Goal: Task Accomplishment & Management: Complete application form

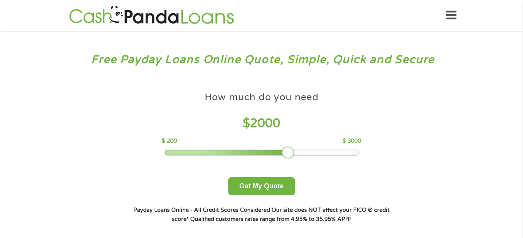
drag, startPoint x: 221, startPoint y: 155, endPoint x: 289, endPoint y: 152, distance: 68.4
click at [289, 152] on div at bounding box center [288, 153] width 12 height 12
click at [276, 186] on button "Get My Quote" at bounding box center [261, 186] width 66 height 18
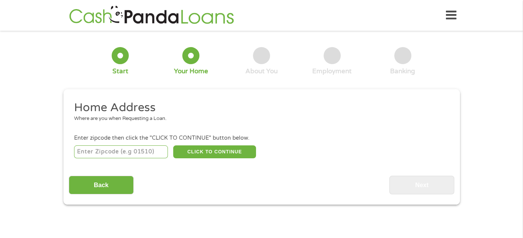
click at [134, 151] on input "number" at bounding box center [121, 151] width 94 height 13
type input "33027"
select select "[US_STATE]"
click at [196, 150] on button "CLICK TO CONTINUE" at bounding box center [214, 151] width 83 height 13
type input "33027"
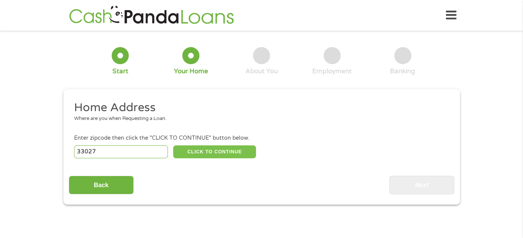
type input "Hollywood"
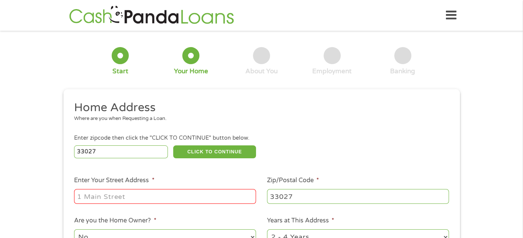
click at [119, 195] on input "Enter Your Street Address *" at bounding box center [165, 196] width 182 height 14
type input "[STREET_ADDRESS]"
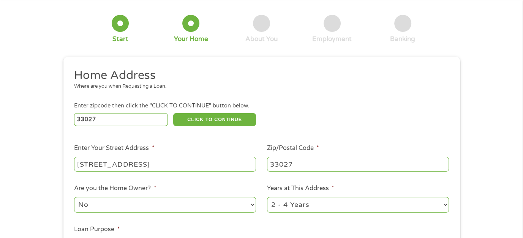
scroll to position [114, 0]
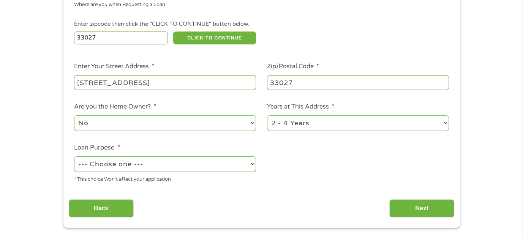
click at [162, 167] on select "--- Choose one --- Pay Bills Debt Consolidation Home Improvement Major Purchase…" at bounding box center [165, 164] width 182 height 16
select select "paybills"
click at [74, 157] on select "--- Choose one --- Pay Bills Debt Consolidation Home Improvement Major Purchase…" at bounding box center [165, 164] width 182 height 16
click at [413, 213] on input "Next" at bounding box center [421, 208] width 65 height 19
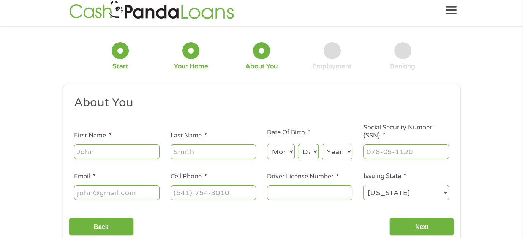
scroll to position [0, 0]
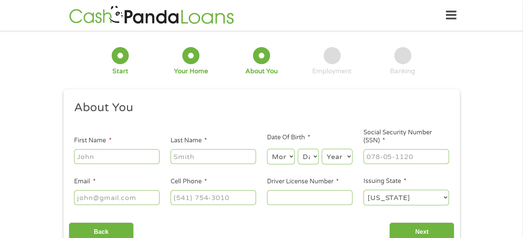
click at [95, 153] on input "First Name *" at bounding box center [116, 156] width 85 height 14
type input "Phillipa"
type input "[PERSON_NAME]"
type input "[EMAIL_ADDRESS][DOMAIN_NAME]"
type input "[PHONE_NUMBER]"
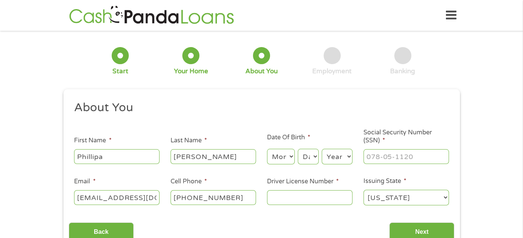
click at [282, 157] on select "Month 1 2 3 4 5 6 7 8 9 10 11 12" at bounding box center [281, 157] width 28 height 16
select select "5"
click at [267, 149] on select "Month 1 2 3 4 5 6 7 8 9 10 11 12" at bounding box center [281, 157] width 28 height 16
click at [308, 154] on select "Day 1 2 3 4 5 6 7 8 9 10 11 12 13 14 15 16 17 18 19 20 21 22 23 24 25 26 27 28 …" at bounding box center [308, 157] width 21 height 16
select select "9"
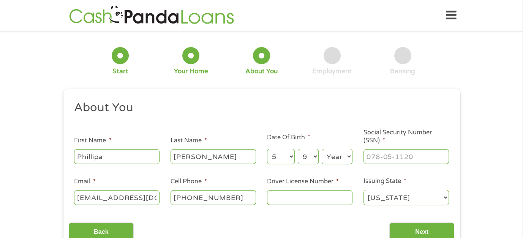
click at [298, 149] on select "Day 1 2 3 4 5 6 7 8 9 10 11 12 13 14 15 16 17 18 19 20 21 22 23 24 25 26 27 28 …" at bounding box center [308, 157] width 21 height 16
click at [342, 156] on select "Year [DATE] 2006 2005 2004 2003 2002 2001 2000 1999 1998 1997 1996 1995 1994 19…" at bounding box center [337, 157] width 31 height 16
select select "1967"
click at [322, 149] on select "Year [DATE] 2006 2005 2004 2003 2002 2001 2000 1999 1998 1997 1996 1995 1994 19…" at bounding box center [337, 157] width 31 height 16
click at [377, 157] on input "___-__-____" at bounding box center [405, 156] width 85 height 14
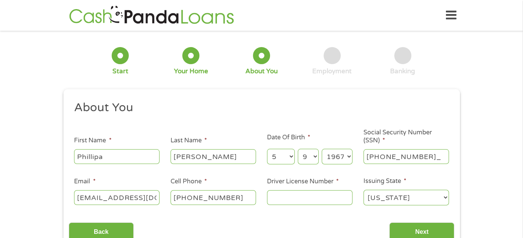
type input "065-70-9378"
click at [286, 198] on input "Driver License Number *" at bounding box center [309, 197] width 85 height 14
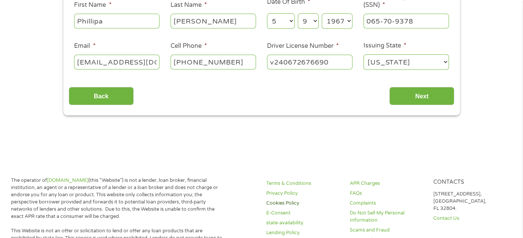
scroll to position [152, 0]
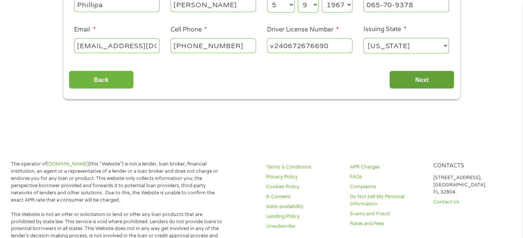
type input "v240672676690"
click at [402, 82] on input "Next" at bounding box center [421, 80] width 65 height 19
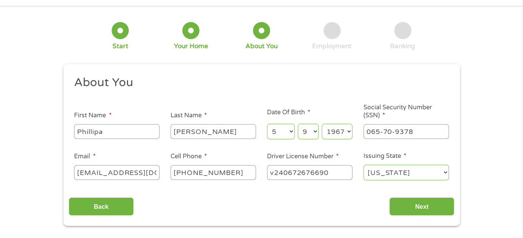
scroll to position [38, 0]
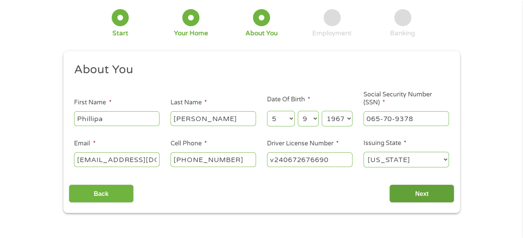
click at [418, 192] on input "Next" at bounding box center [421, 194] width 65 height 19
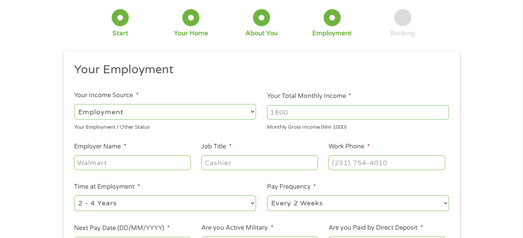
click at [194, 109] on select "--- Choose one --- Employment [DEMOGRAPHIC_DATA] Benefits" at bounding box center [165, 112] width 182 height 16
click at [303, 112] on input "Your Total Monthly Income *" at bounding box center [358, 112] width 182 height 14
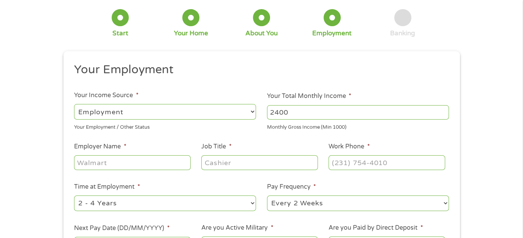
type input "2400"
click at [162, 165] on input "Employer Name *" at bounding box center [132, 162] width 116 height 14
type input "Broward"
type input "S"
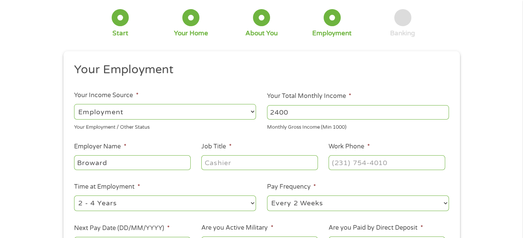
type input "D"
type input "Assistant"
type input "[PHONE_NUMBER]"
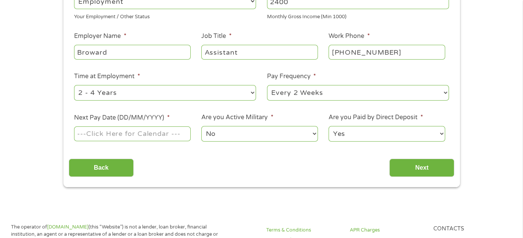
scroll to position [152, 0]
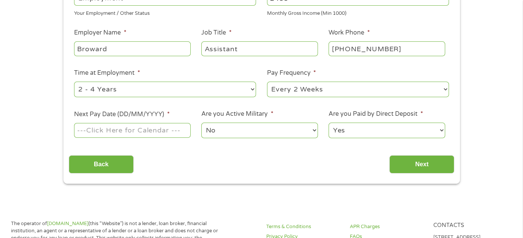
click at [252, 89] on select "--- Choose one --- 1 Year or less 1 - 2 Years 2 - 4 Years Over 4 Years" at bounding box center [165, 90] width 182 height 16
select select "60months"
click at [74, 82] on select "--- Choose one --- 1 Year or less 1 - 2 Years 2 - 4 Years Over 4 Years" at bounding box center [165, 90] width 182 height 16
click at [445, 90] on select "--- Choose one --- Every 2 Weeks Every Week Monthly Semi-Monthly" at bounding box center [358, 90] width 182 height 16
select select "semimonthly"
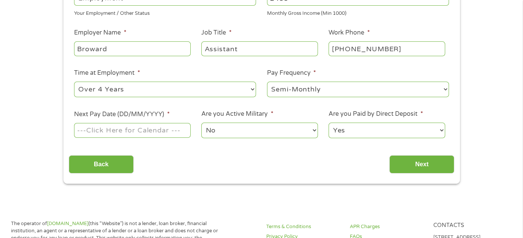
click at [267, 82] on select "--- Choose one --- Every 2 Weeks Every Week Monthly Semi-Monthly" at bounding box center [358, 90] width 182 height 16
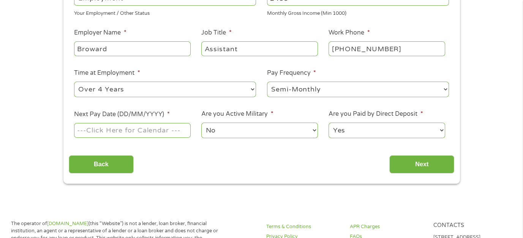
click at [136, 129] on input "Next Pay Date (DD/MM/YYYY) *" at bounding box center [132, 130] width 116 height 14
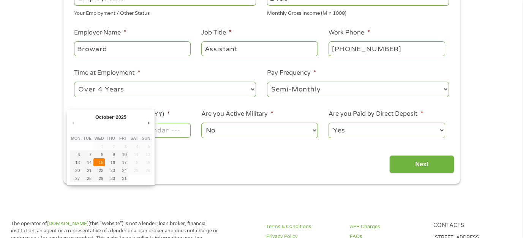
type input "[DATE]"
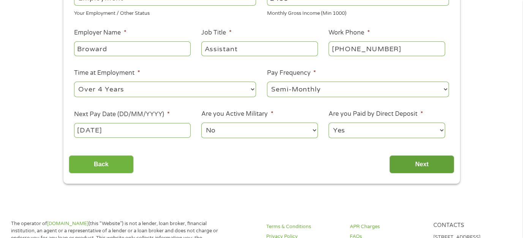
click at [424, 164] on input "Next" at bounding box center [421, 164] width 65 height 19
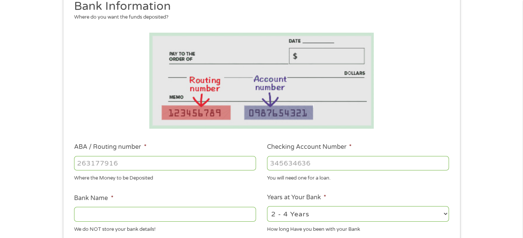
scroll to position [114, 0]
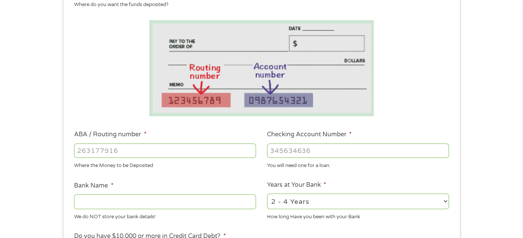
click at [164, 153] on input "ABA / Routing number *" at bounding box center [165, 151] width 182 height 14
type input "031101279"
type input "THE BANCORP BANK"
type input "031101279"
click at [290, 151] on input "Checking Account Number *" at bounding box center [358, 151] width 182 height 14
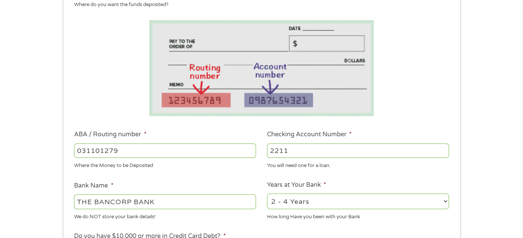
scroll to position [76, 0]
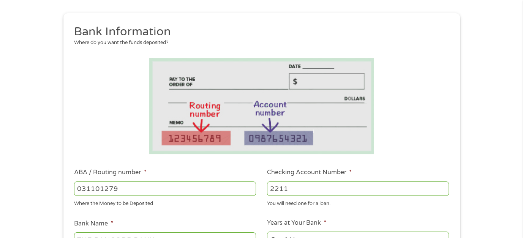
click at [297, 189] on input "2211" at bounding box center [358, 188] width 182 height 14
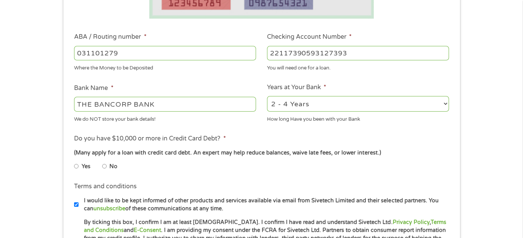
scroll to position [228, 0]
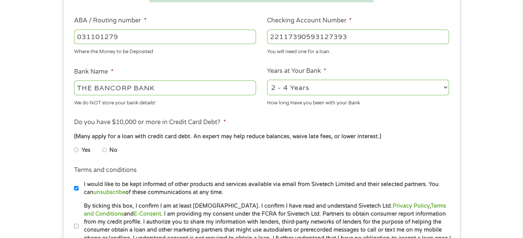
type input "22117390593127393"
click at [443, 90] on select "2 - 4 Years 6 - 12 Months 1 - 2 Years Over 4 Years" at bounding box center [358, 88] width 182 height 16
select select "12months"
click at [267, 80] on select "2 - 4 Years 6 - 12 Months 1 - 2 Years Over 4 Years" at bounding box center [358, 88] width 182 height 16
click at [104, 150] on input "No" at bounding box center [104, 150] width 5 height 12
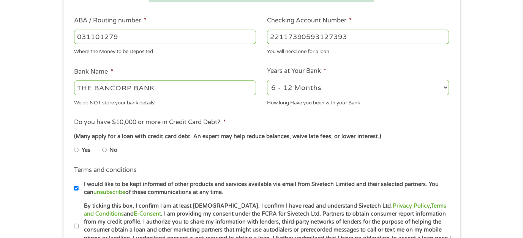
radio input "true"
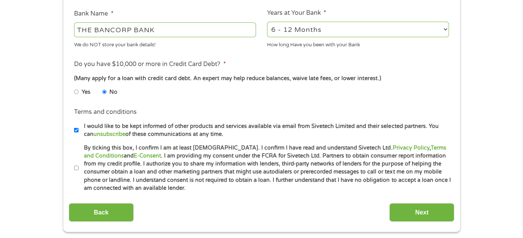
scroll to position [304, 0]
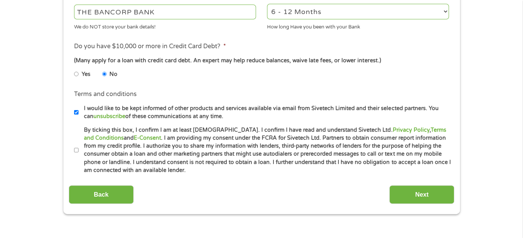
click at [75, 111] on input "I would like to be kept informed of other products and services available via e…" at bounding box center [76, 112] width 5 height 12
checkbox input "false"
click at [77, 151] on input "By ticking this box, I confirm I am at least [DEMOGRAPHIC_DATA]. I confirm I ha…" at bounding box center [76, 150] width 5 height 12
checkbox input "true"
click at [431, 198] on input "Next" at bounding box center [421, 194] width 65 height 19
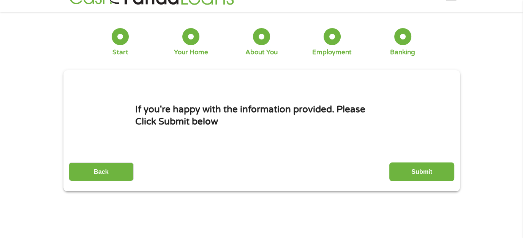
scroll to position [0, 0]
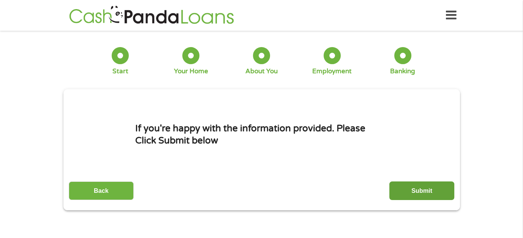
click at [417, 191] on input "Submit" at bounding box center [421, 190] width 65 height 19
